Goal: Information Seeking & Learning: Learn about a topic

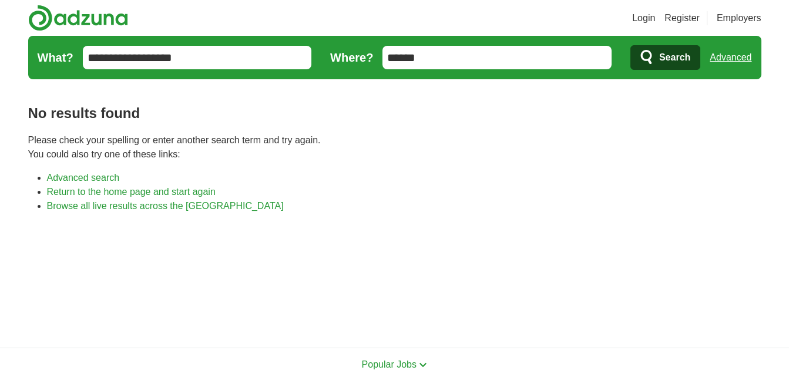
click at [662, 52] on span "Search" at bounding box center [674, 58] width 31 height 24
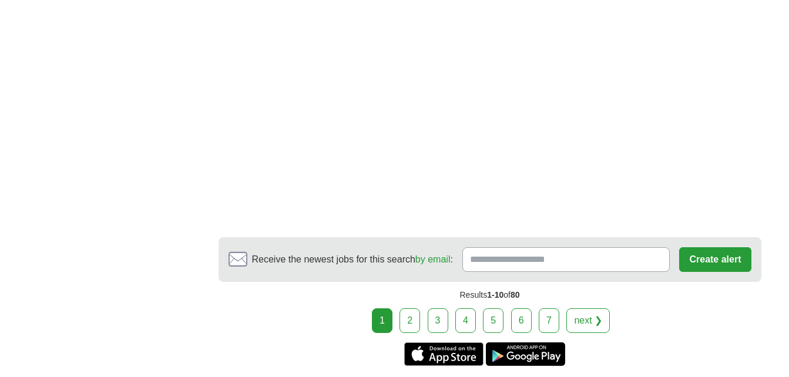
scroll to position [1931, 0]
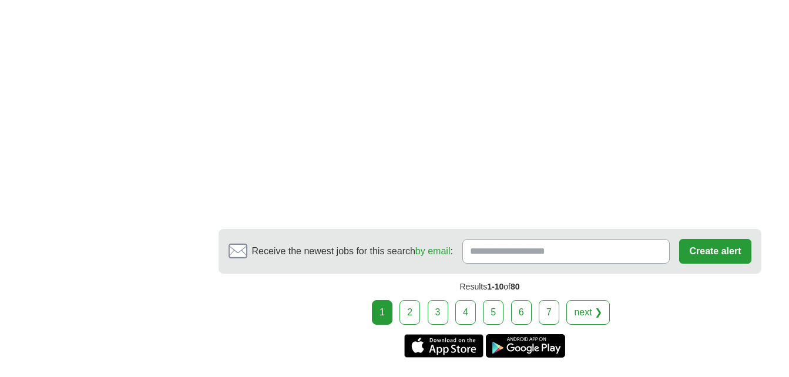
click at [411, 300] on link "2" at bounding box center [410, 312] width 21 height 25
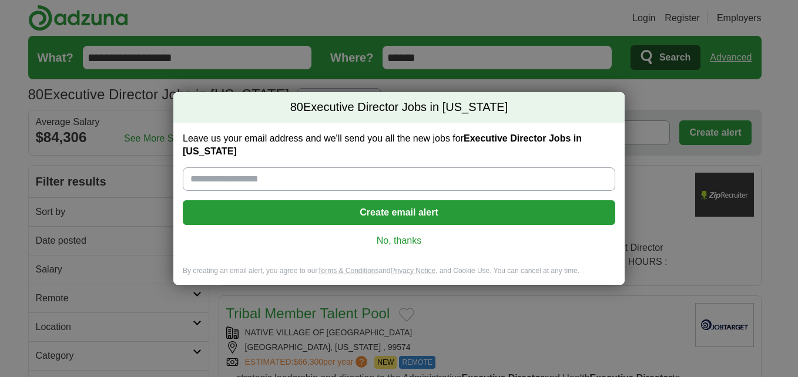
click at [411, 290] on div "80 Executive Director Jobs in Alaska Leave us your email address and we'll send…" at bounding box center [398, 189] width 451 height 216
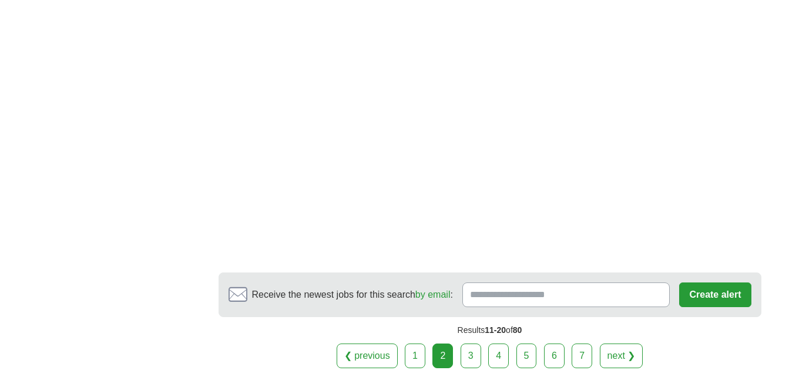
scroll to position [1942, 0]
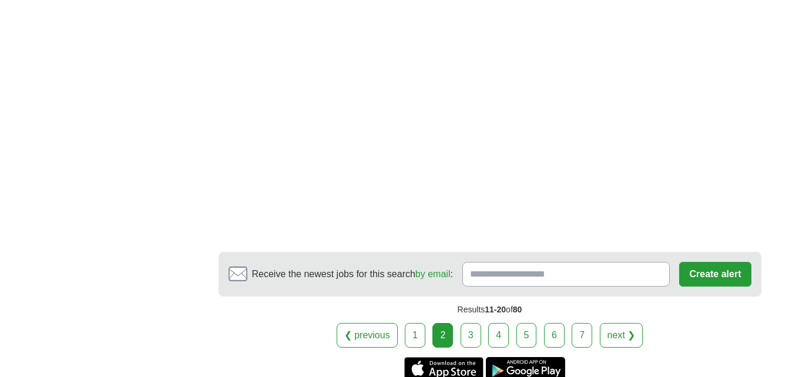
click at [471, 323] on link "3" at bounding box center [471, 335] width 21 height 25
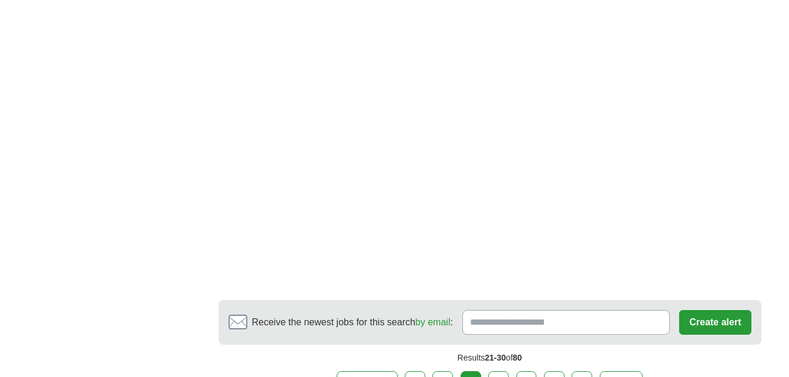
scroll to position [1754, 0]
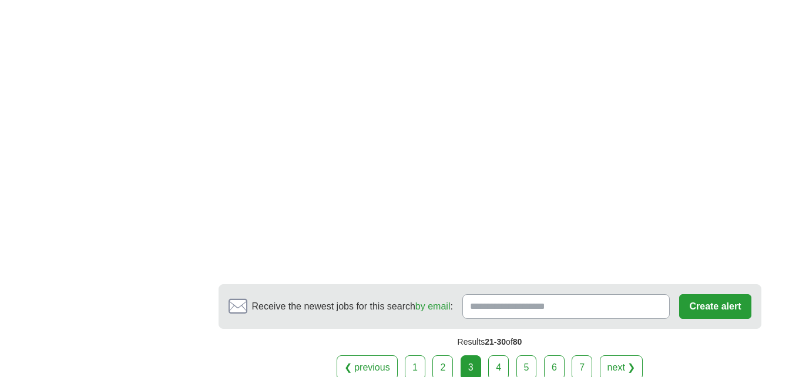
click at [500, 359] on link "4" at bounding box center [498, 368] width 21 height 25
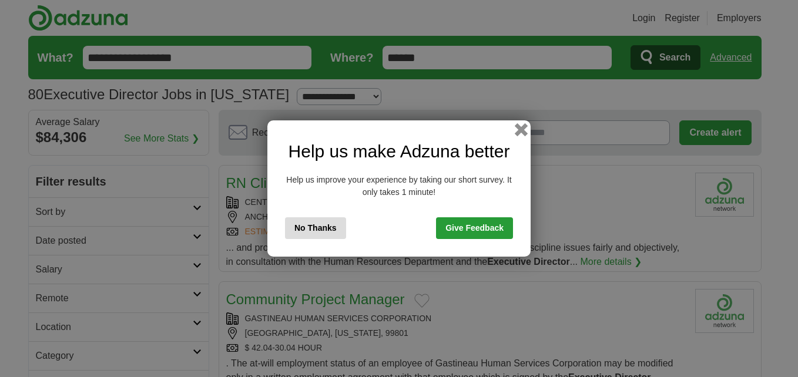
click at [519, 131] on button "button" at bounding box center [521, 129] width 13 height 13
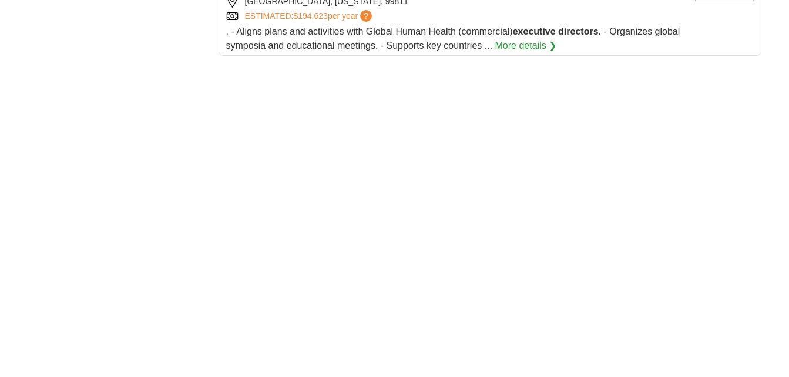
scroll to position [1472, 0]
